Goal: Information Seeking & Learning: Learn about a topic

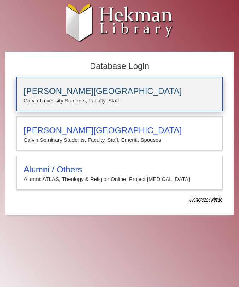
click at [76, 90] on h3 "[PERSON_NAME][GEOGRAPHIC_DATA]" at bounding box center [120, 91] width 192 height 10
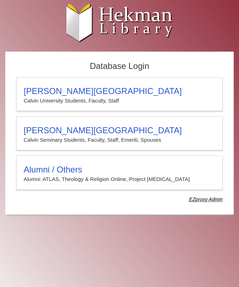
type input "**********"
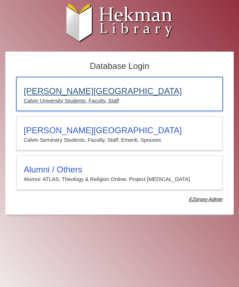
click at [81, 99] on p "Calvin University Students, Faculty, Staff" at bounding box center [120, 100] width 192 height 9
